Goal: Find contact information: Find contact information

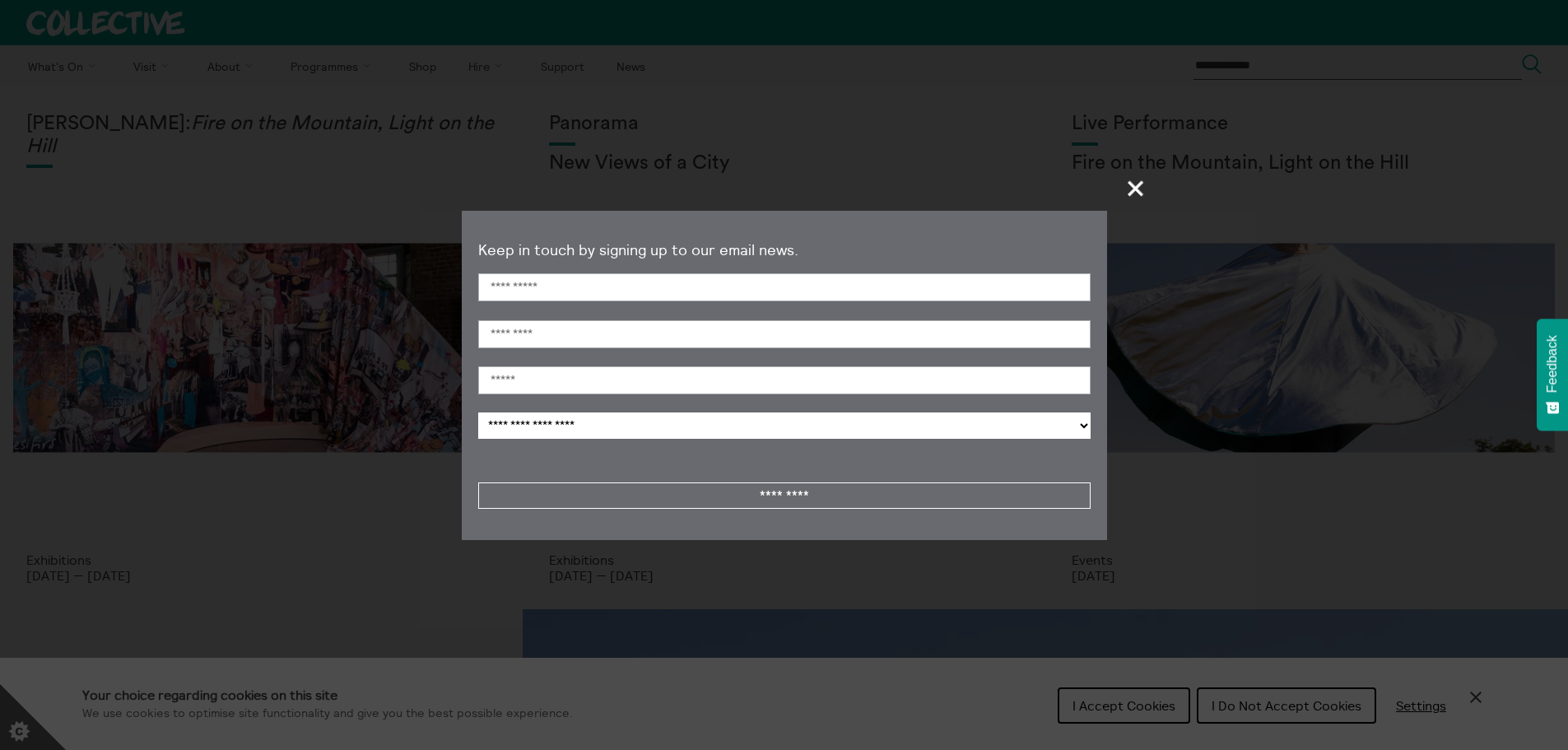
click at [1133, 188] on span "+" at bounding box center [1135, 188] width 48 height 48
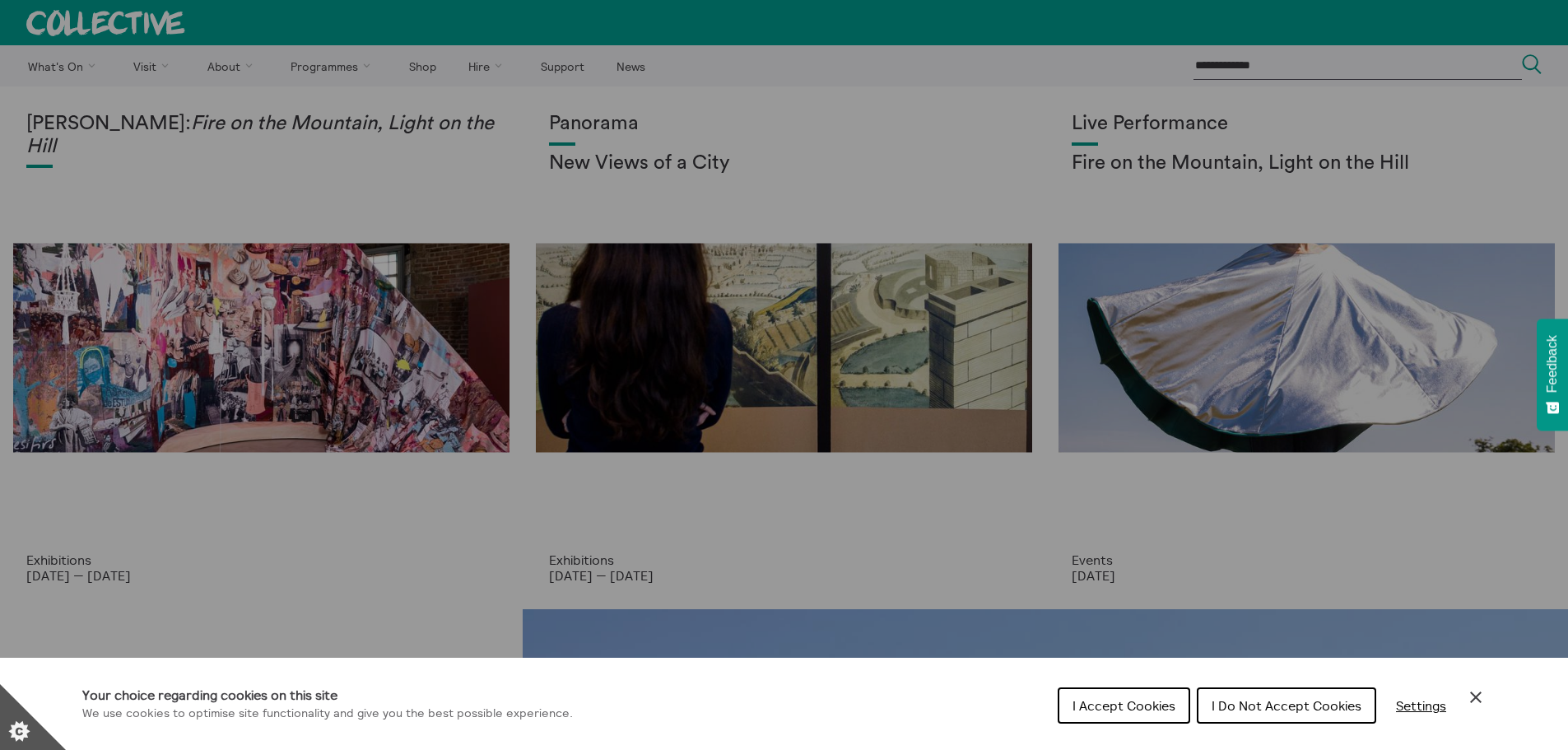
click at [212, 71] on div "Cookie preferences" at bounding box center [784, 375] width 1568 height 750
click at [1136, 691] on button "I Accept Cookies" at bounding box center [1124, 706] width 133 height 37
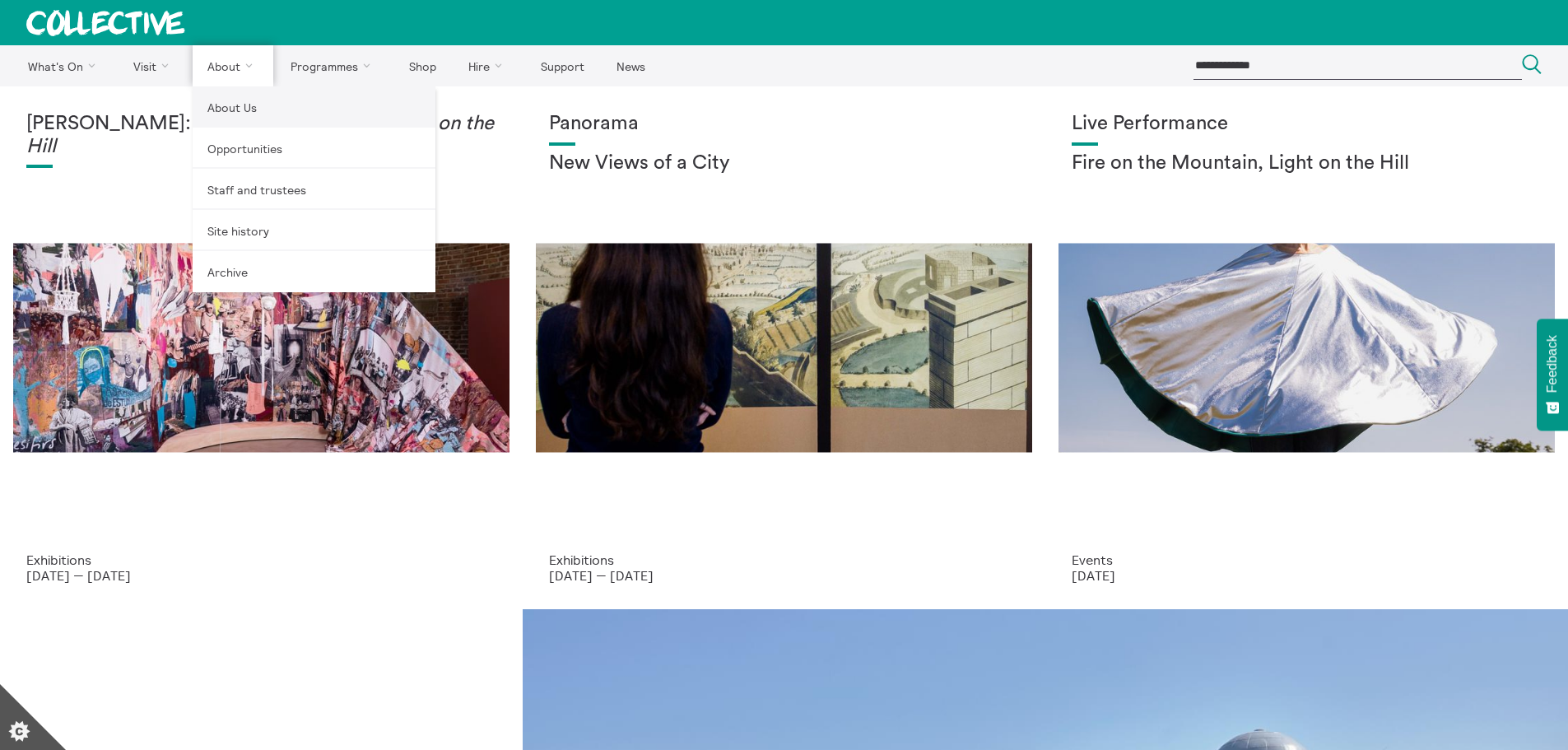
click at [218, 93] on link "About Us" at bounding box center [314, 107] width 243 height 41
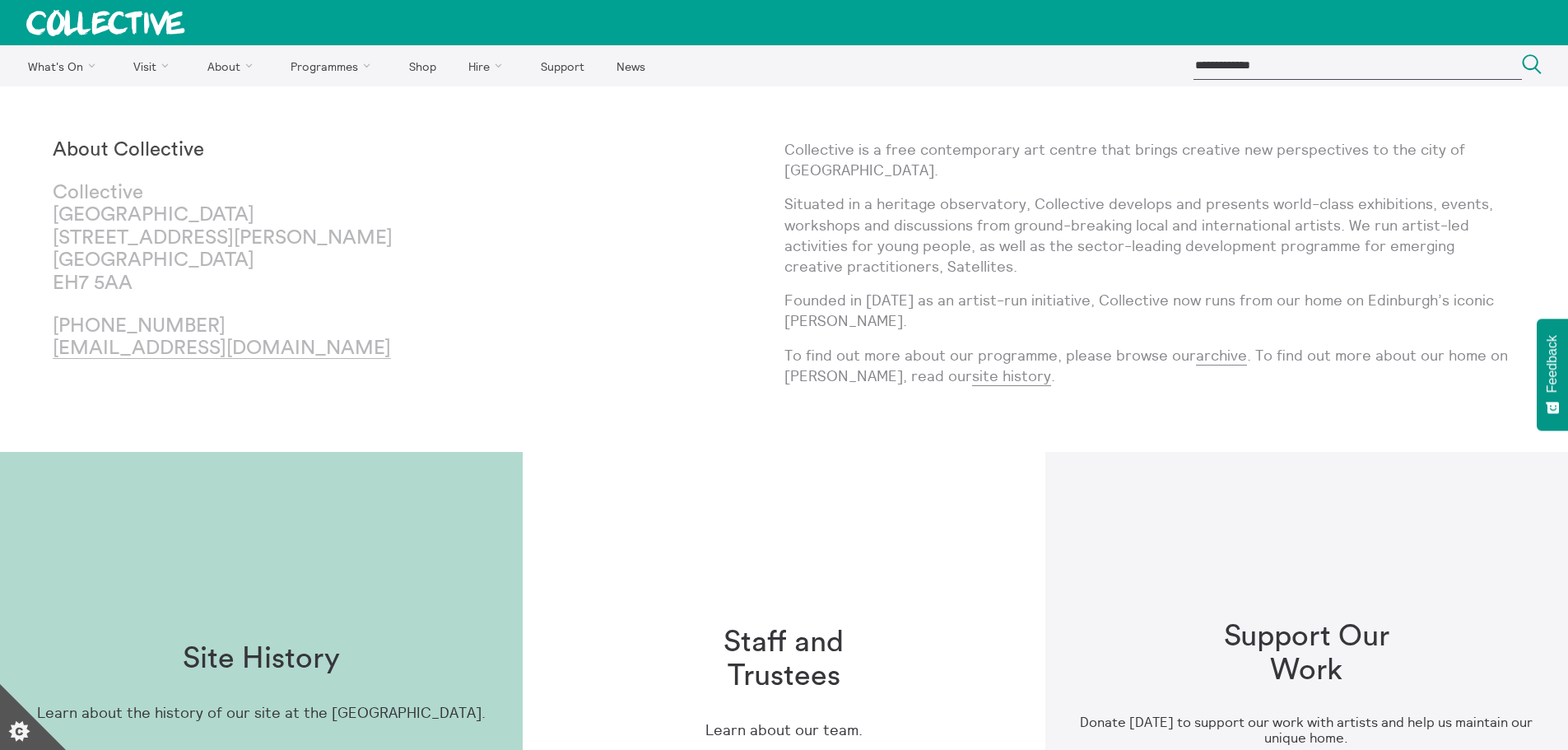
drag, startPoint x: 336, startPoint y: 348, endPoint x: 50, endPoint y: 343, distance: 286.0
click at [50, 343] on body "**********" at bounding box center [784, 648] width 1568 height 1297
copy link "[EMAIL_ADDRESS][DOMAIN_NAME]"
